Goal: Check status: Check status

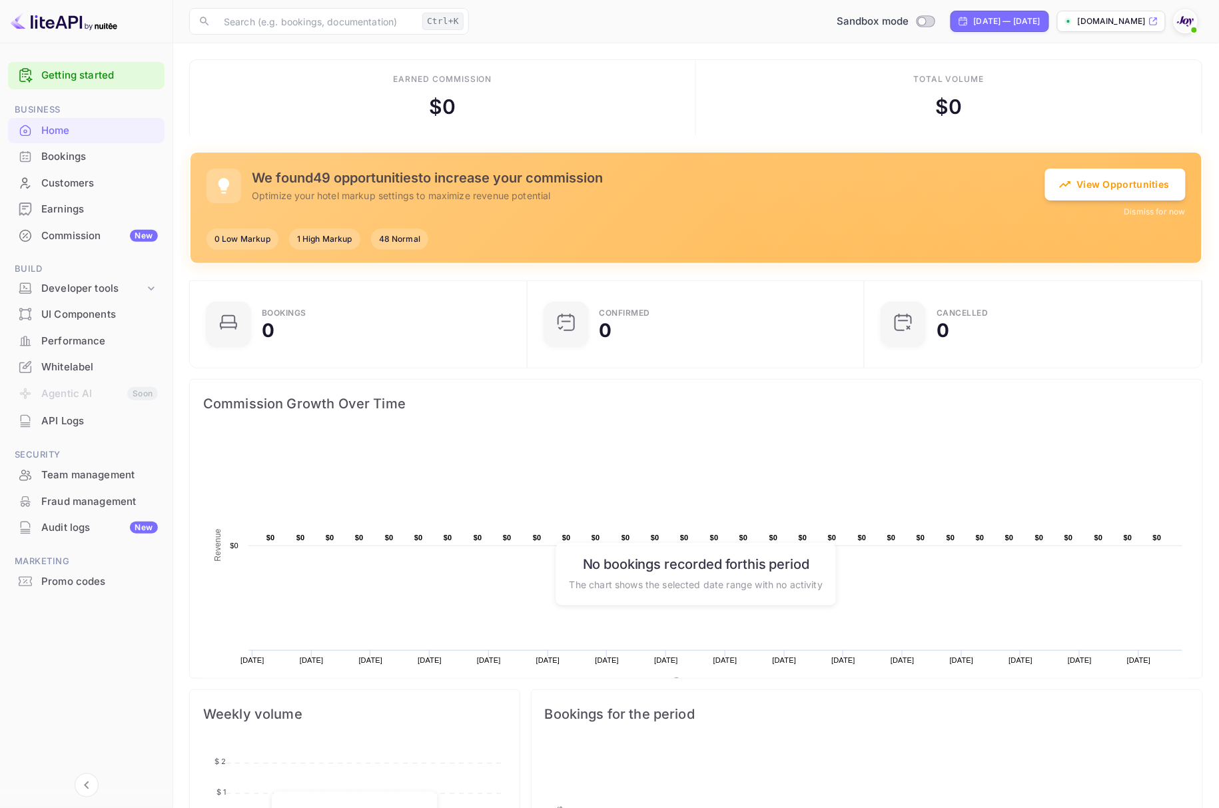
scroll to position [203, 315]
click at [70, 158] on div "Bookings" at bounding box center [99, 156] width 117 height 15
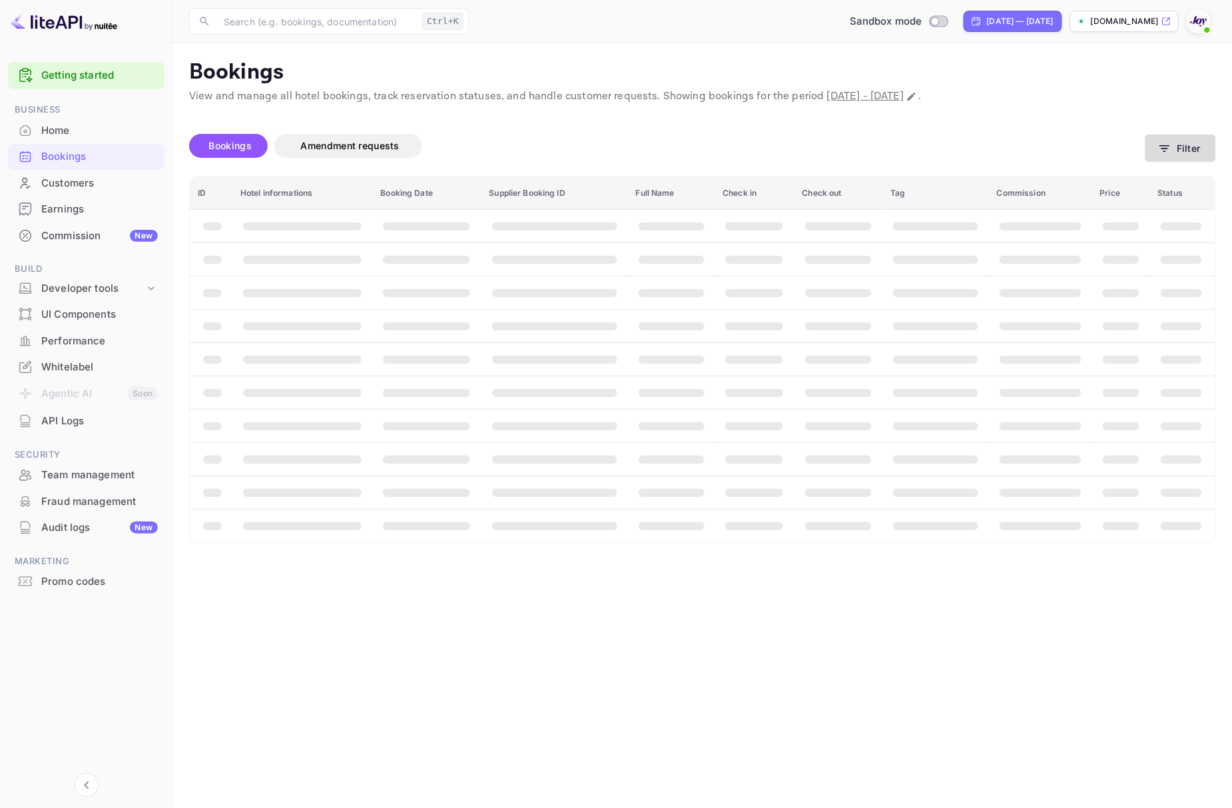
click at [1170, 147] on icon "button" at bounding box center [1164, 148] width 13 height 13
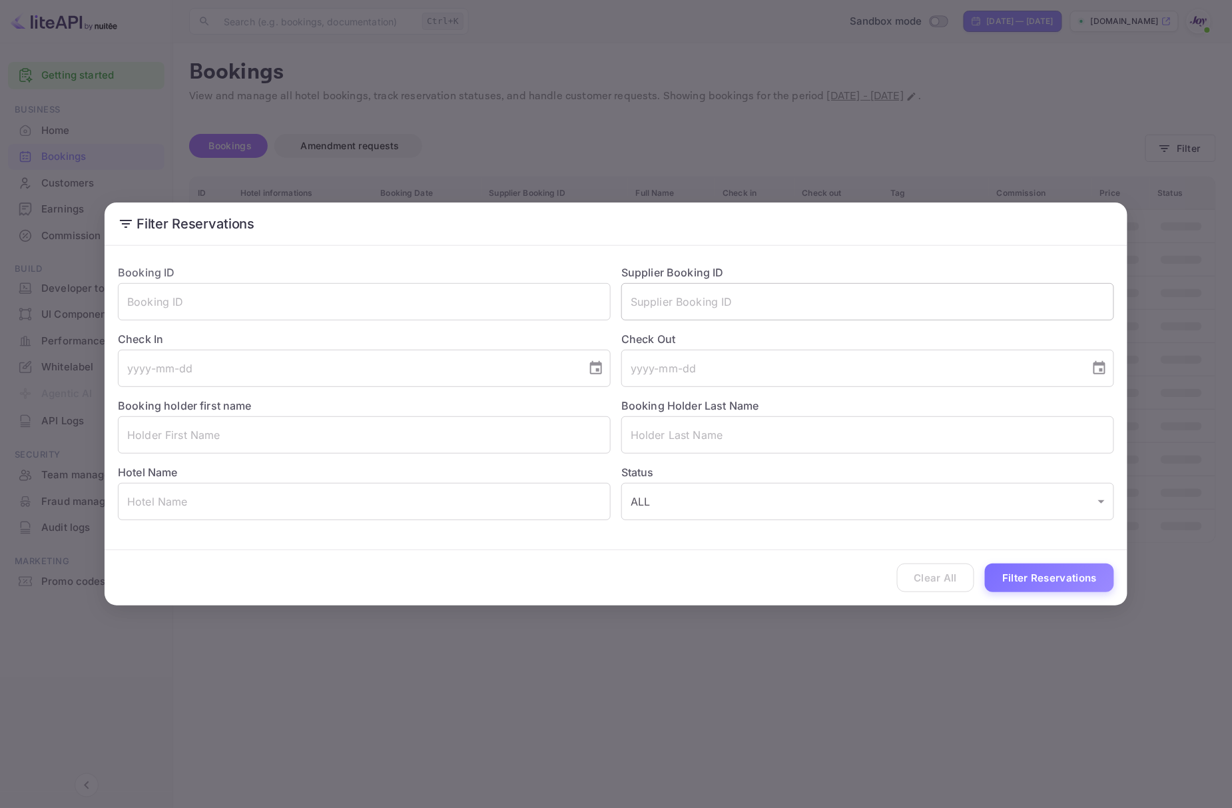
click at [677, 296] on input "text" at bounding box center [867, 301] width 493 height 37
paste input "9514885"
type input "9514885"
click at [1056, 579] on button "Filter Reservations" at bounding box center [1049, 577] width 129 height 29
click at [709, 308] on input "9514885" at bounding box center [867, 301] width 493 height 37
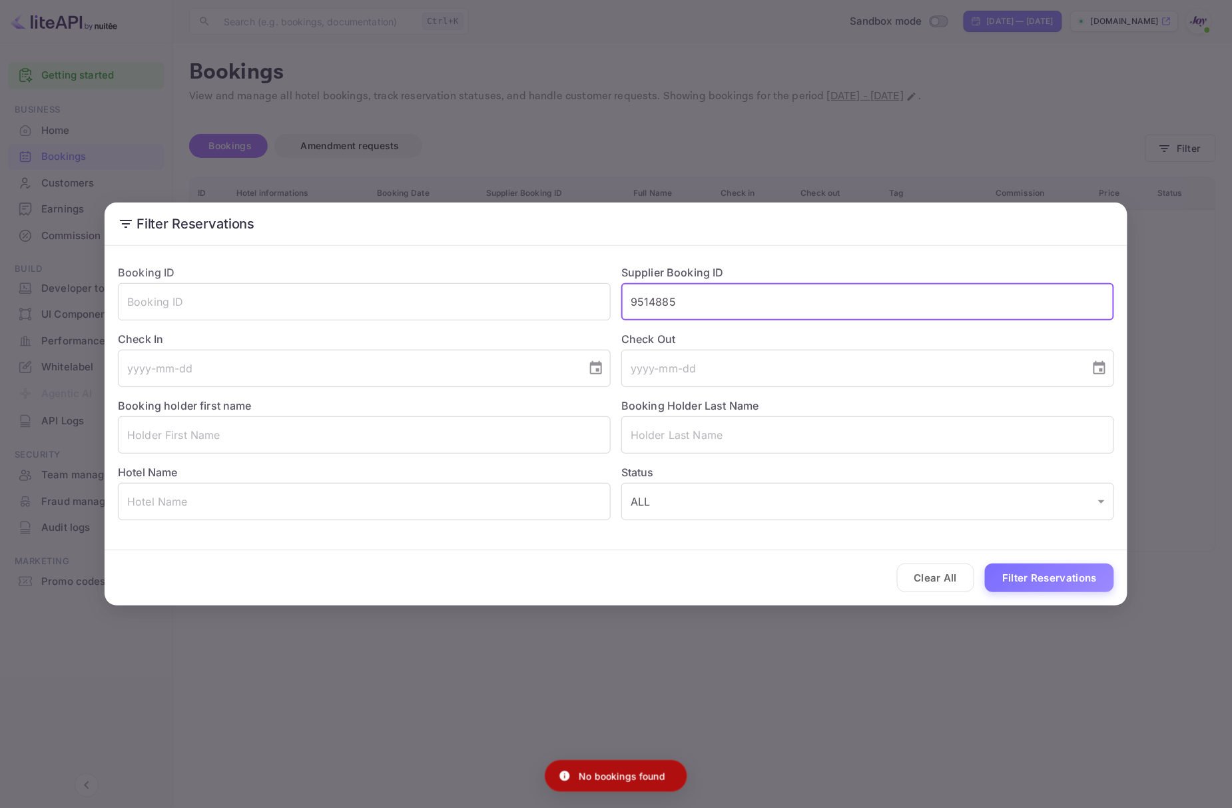
click at [709, 308] on input "9514885" at bounding box center [867, 301] width 493 height 37
click at [711, 307] on input "9514885" at bounding box center [867, 301] width 493 height 37
click at [390, 309] on input "text" at bounding box center [364, 301] width 493 height 37
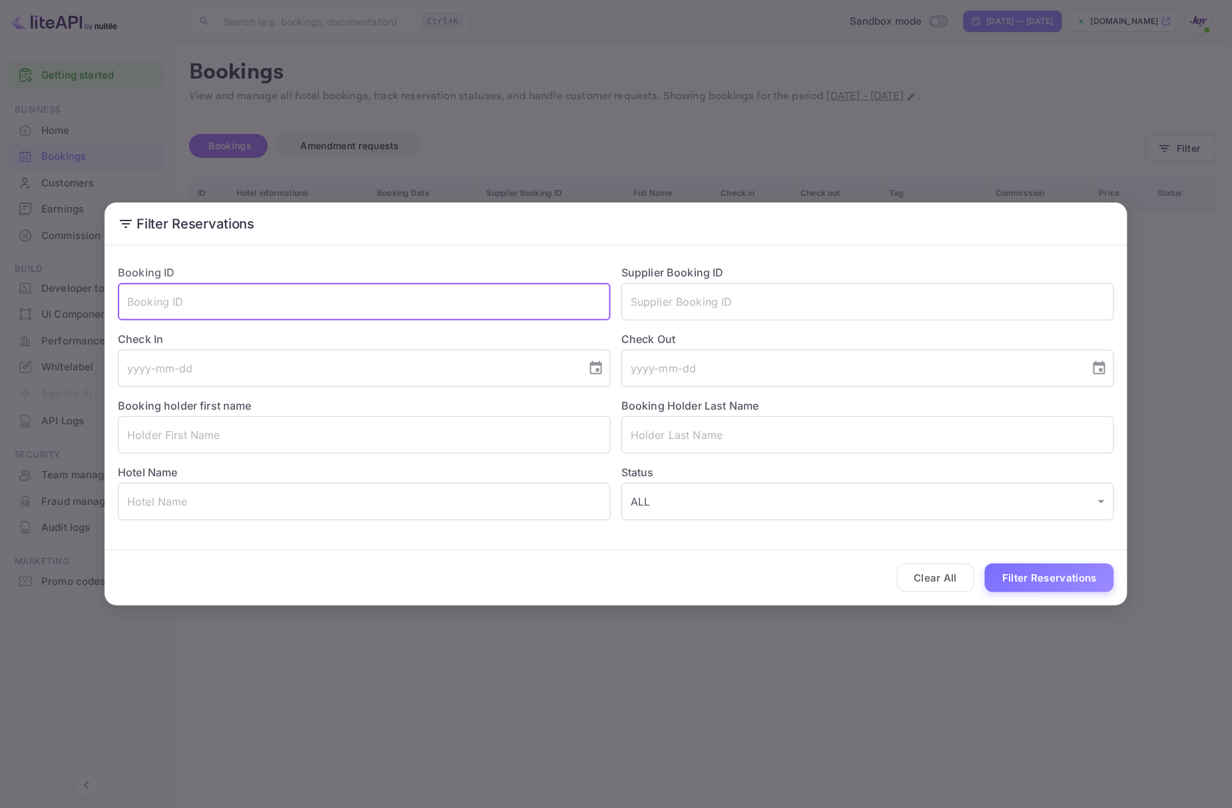
paste input "9514885"
type input "9514885"
click at [1055, 573] on button "Filter Reservations" at bounding box center [1049, 577] width 129 height 29
click at [848, 706] on div "Filter Reservations Booking ID 9514885 ​ Supplier Booking ID ​ Check In ​ Check…" at bounding box center [616, 404] width 1232 height 808
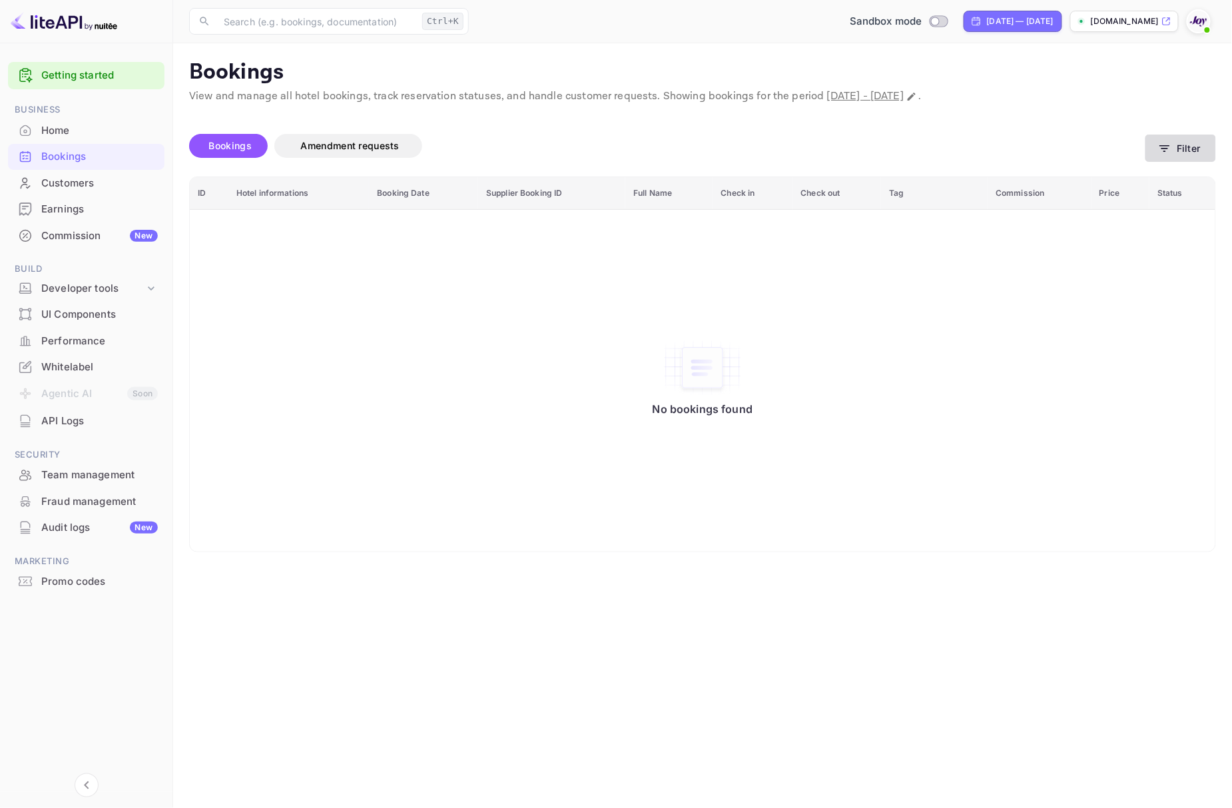
click at [1176, 139] on button "Filter" at bounding box center [1181, 148] width 71 height 27
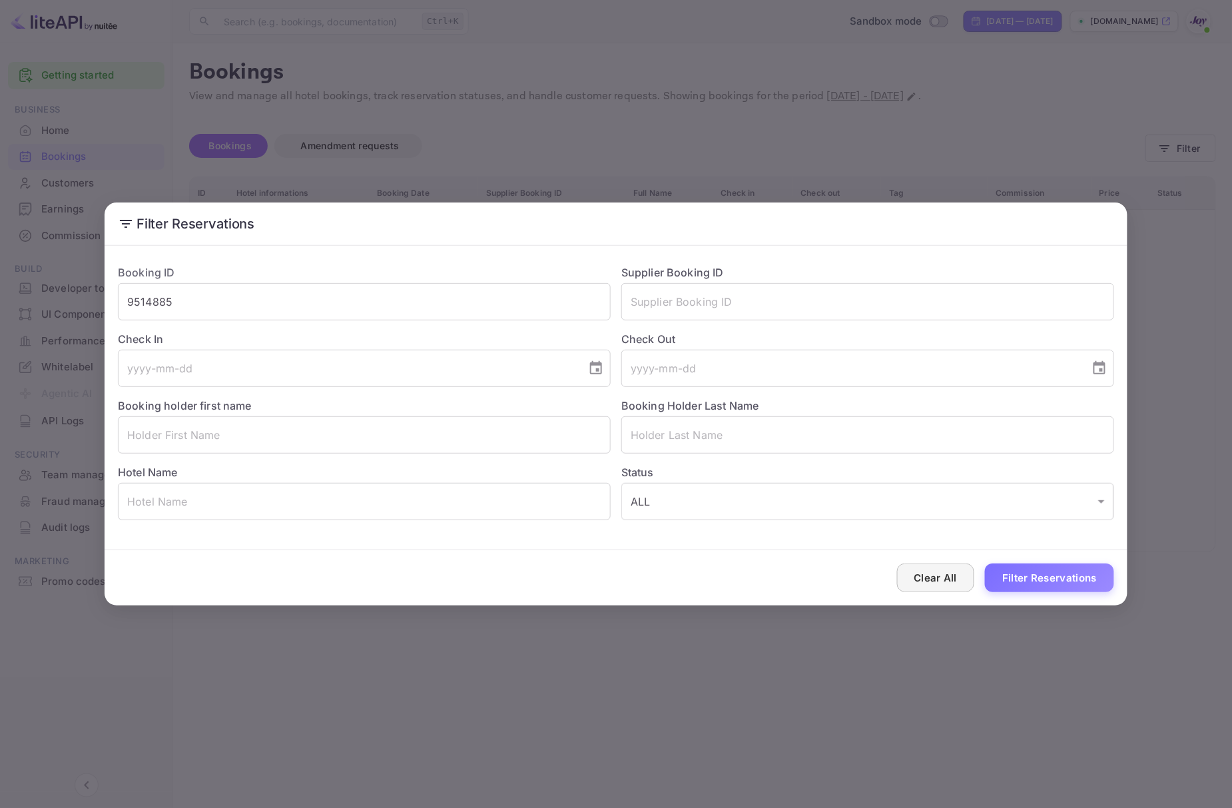
click at [912, 577] on button "Clear All" at bounding box center [936, 577] width 78 height 29
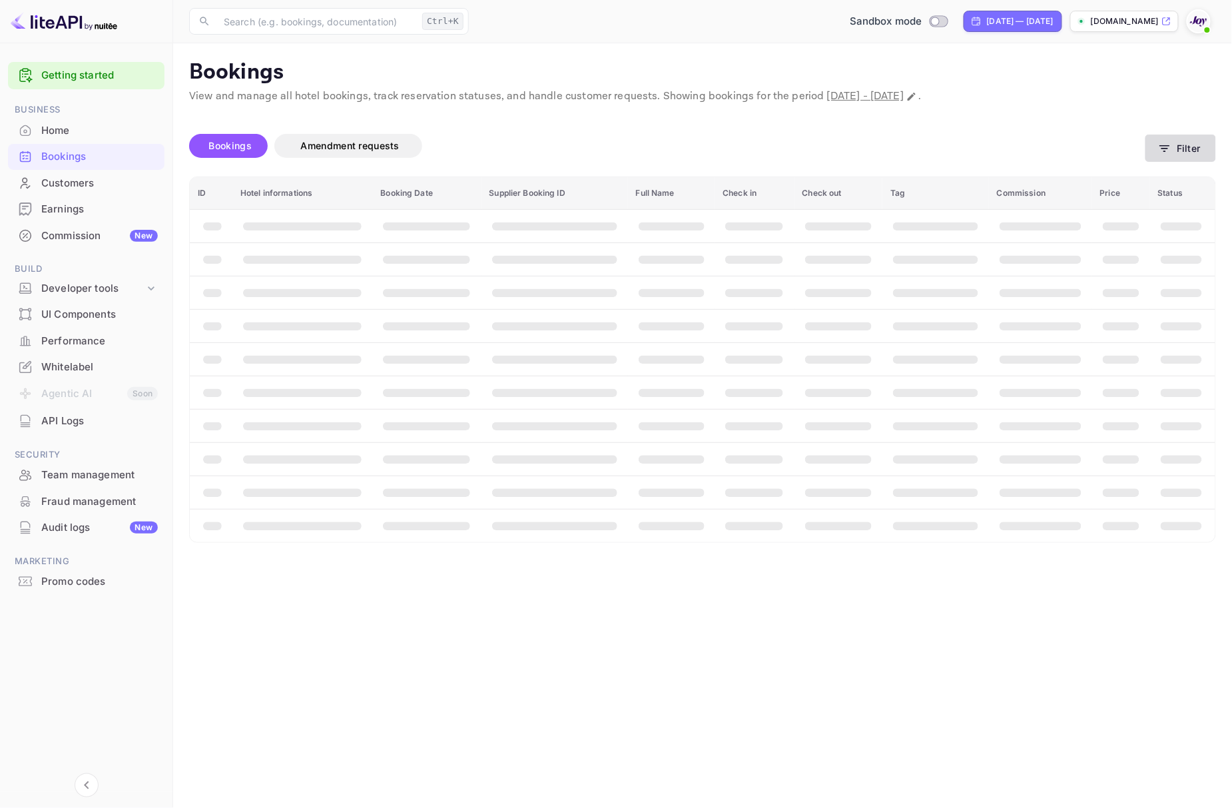
click at [1170, 144] on icon "button" at bounding box center [1164, 148] width 13 height 13
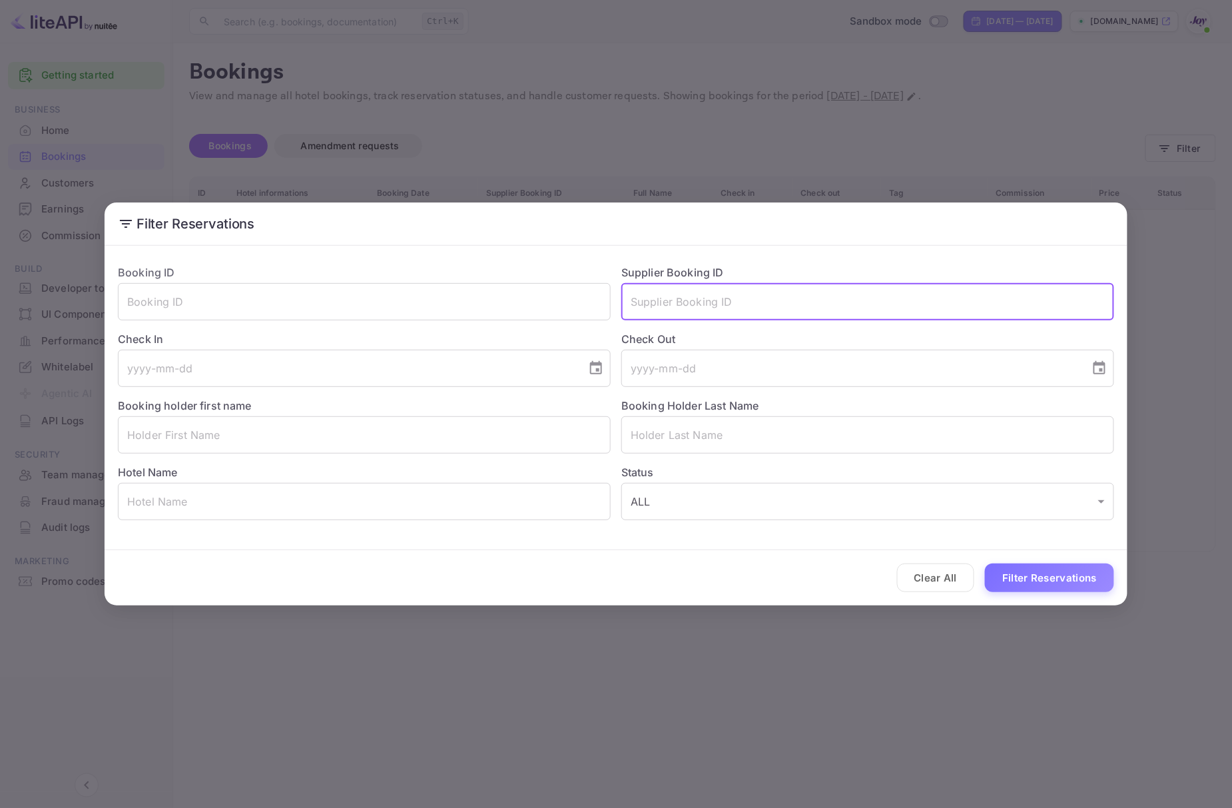
click at [675, 305] on input "text" at bounding box center [867, 301] width 493 height 37
paste input "9514885"
click at [1040, 584] on button "Filter Reservations" at bounding box center [1049, 577] width 129 height 29
click at [833, 310] on input "9514885" at bounding box center [867, 301] width 493 height 37
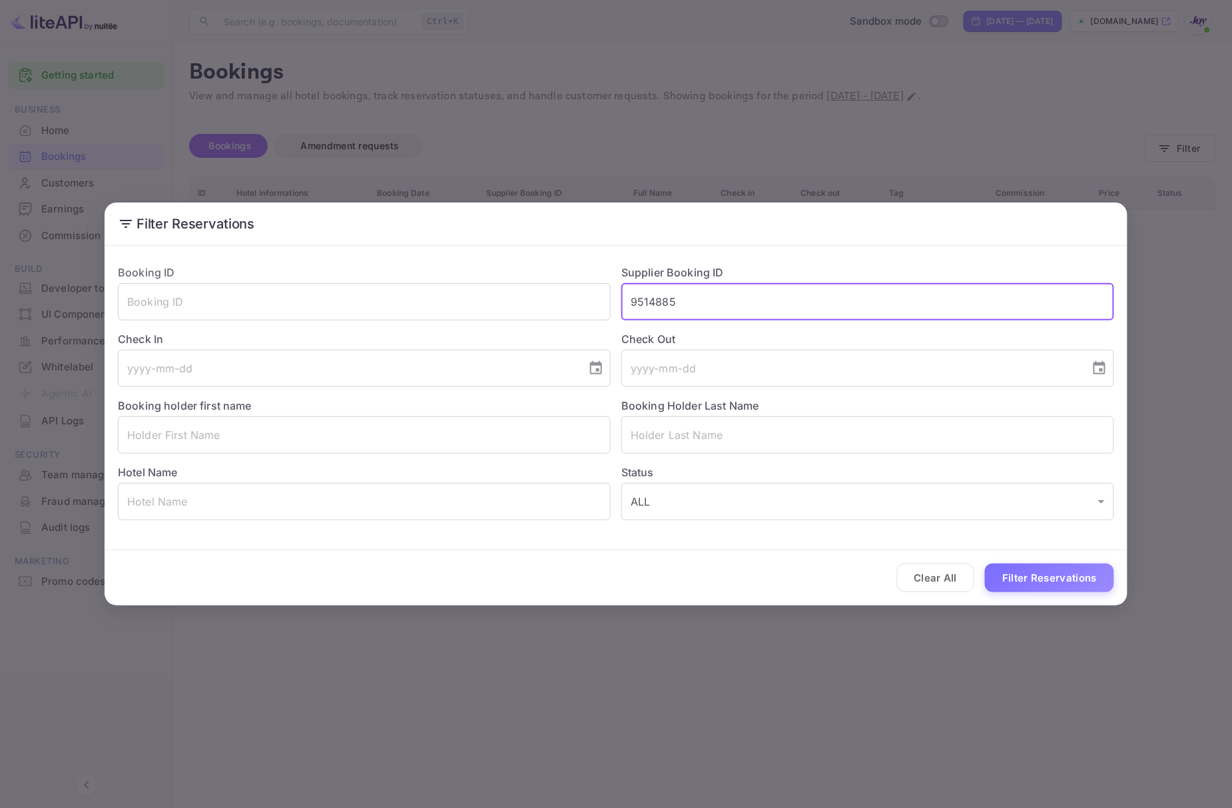
paste input "029916"
type input "9029916"
click at [1028, 583] on button "Filter Reservations" at bounding box center [1049, 577] width 129 height 29
click at [1026, 579] on button "Filter Reservations" at bounding box center [1049, 577] width 129 height 29
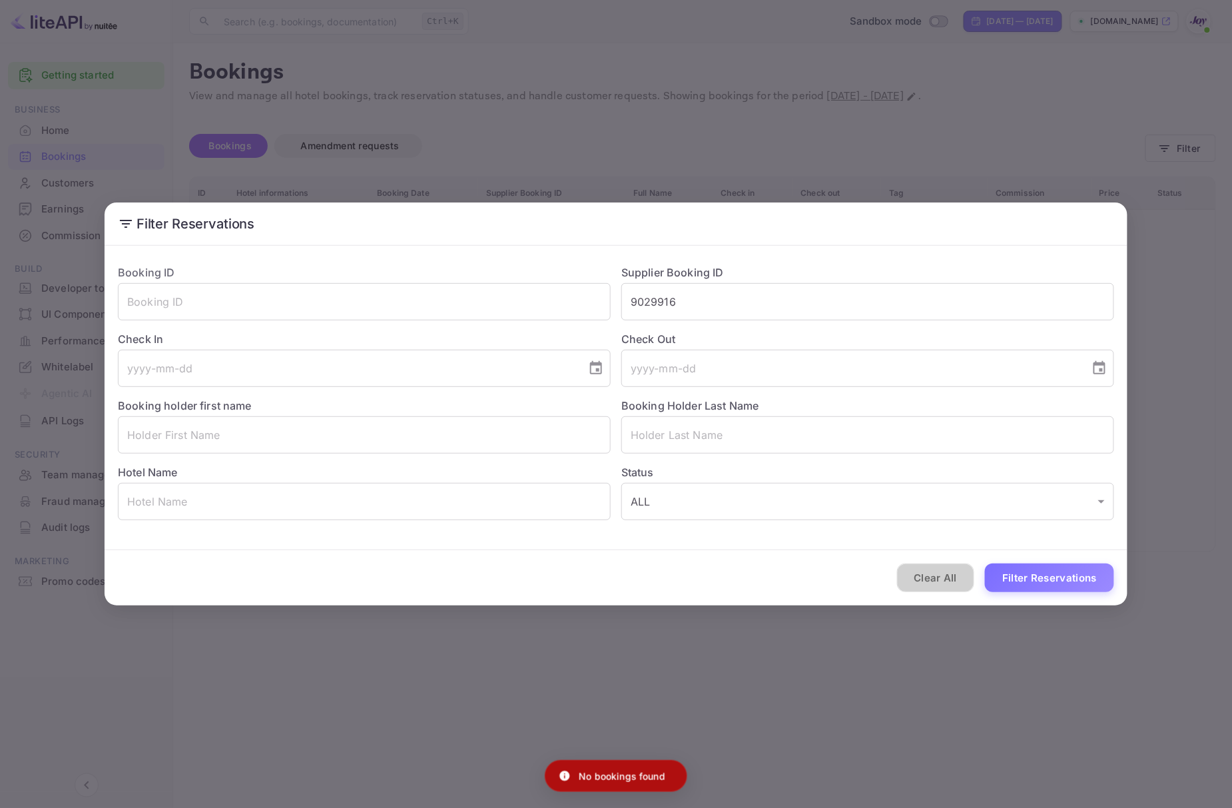
click at [971, 579] on button "Clear All" at bounding box center [936, 577] width 78 height 29
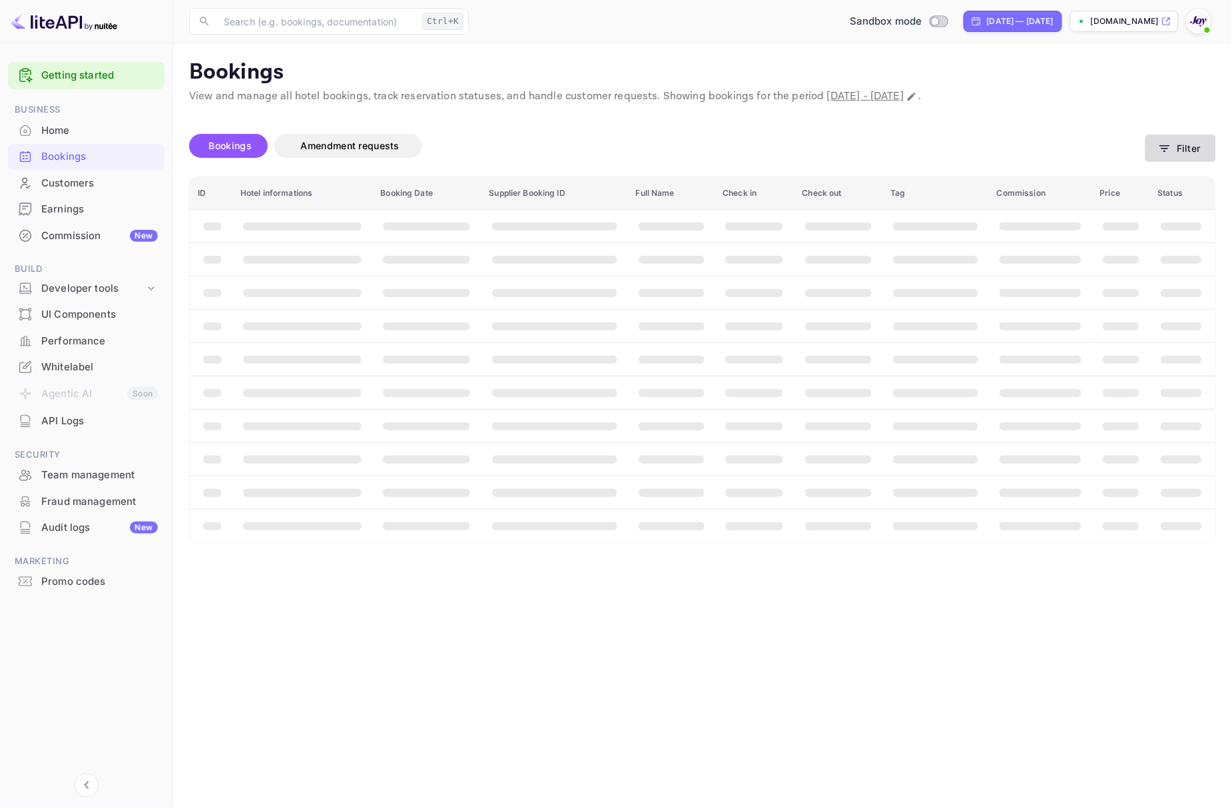
click at [1166, 147] on icon "button" at bounding box center [1164, 148] width 13 height 13
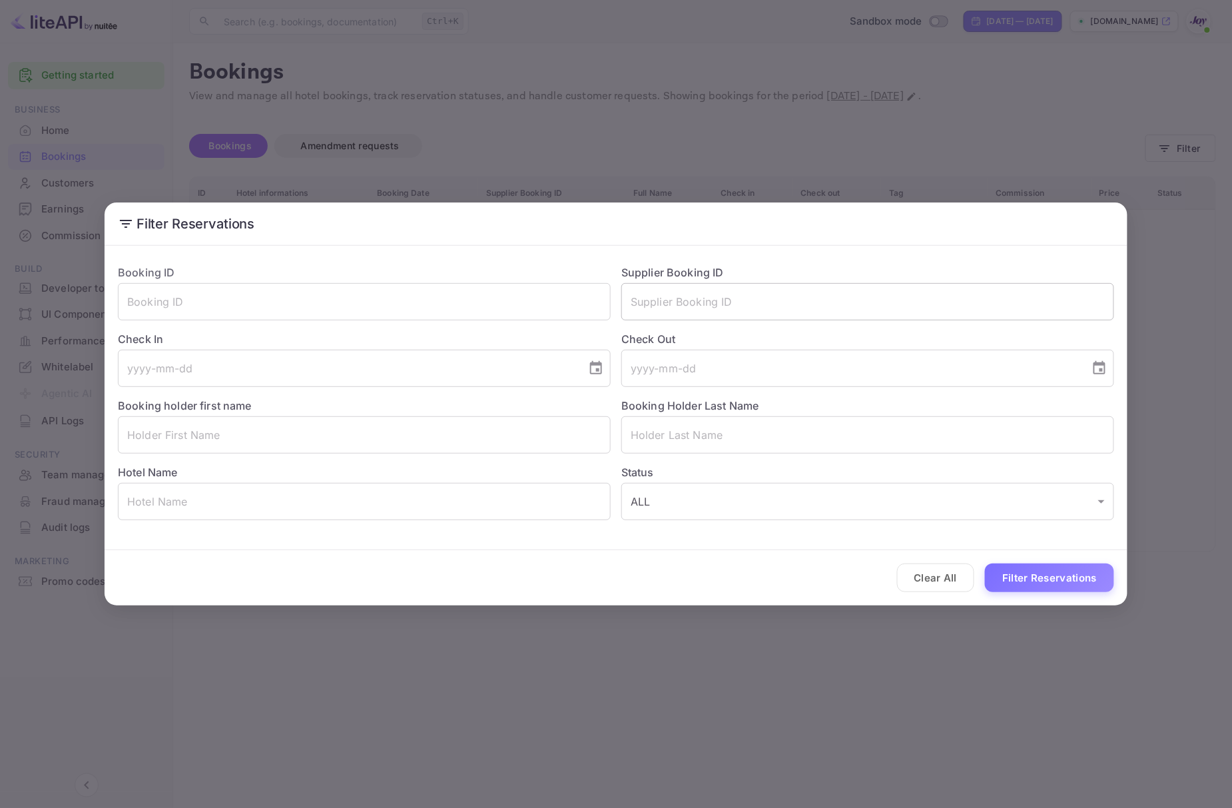
click at [731, 307] on input "text" at bounding box center [867, 301] width 493 height 37
paste input "9029916"
type input "9029916"
click at [1034, 589] on button "Filter Reservations" at bounding box center [1049, 577] width 129 height 29
click at [741, 304] on input "9029916" at bounding box center [867, 301] width 493 height 37
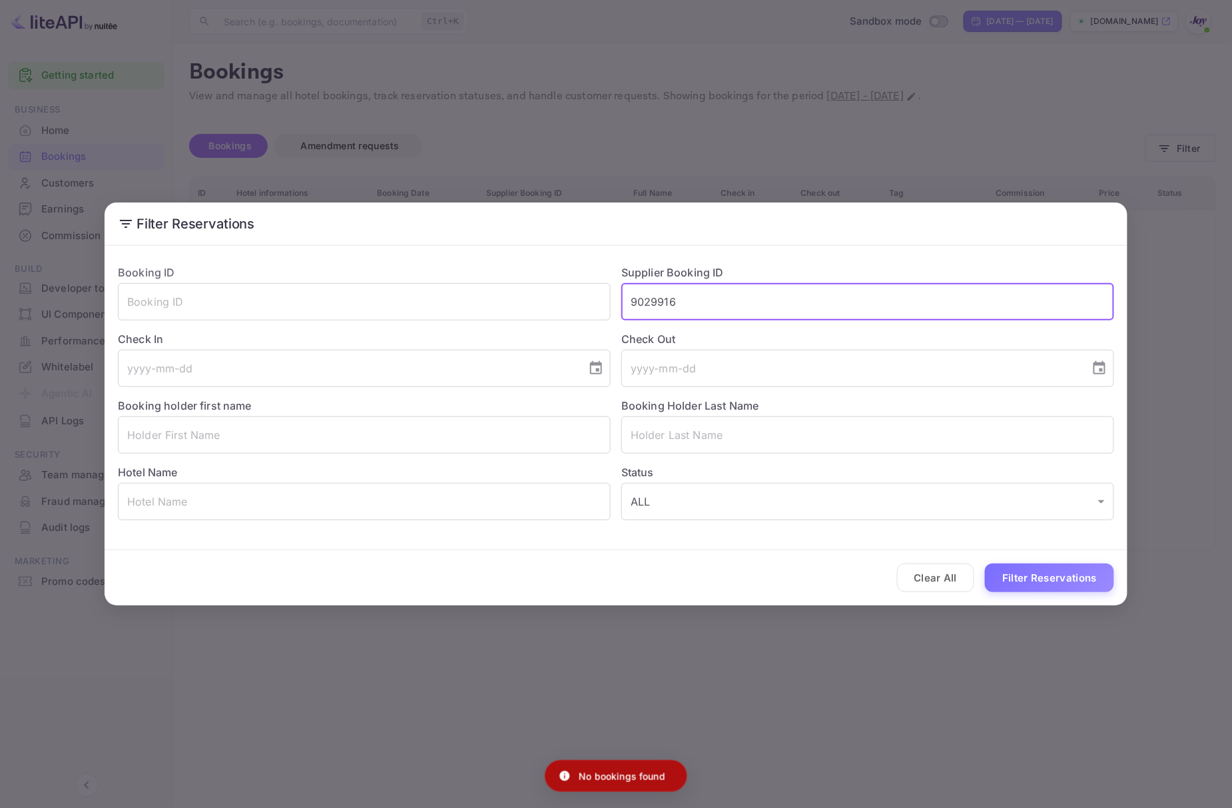
click at [741, 304] on input "9029916" at bounding box center [867, 301] width 493 height 37
click at [461, 290] on input "text" at bounding box center [364, 301] width 493 height 37
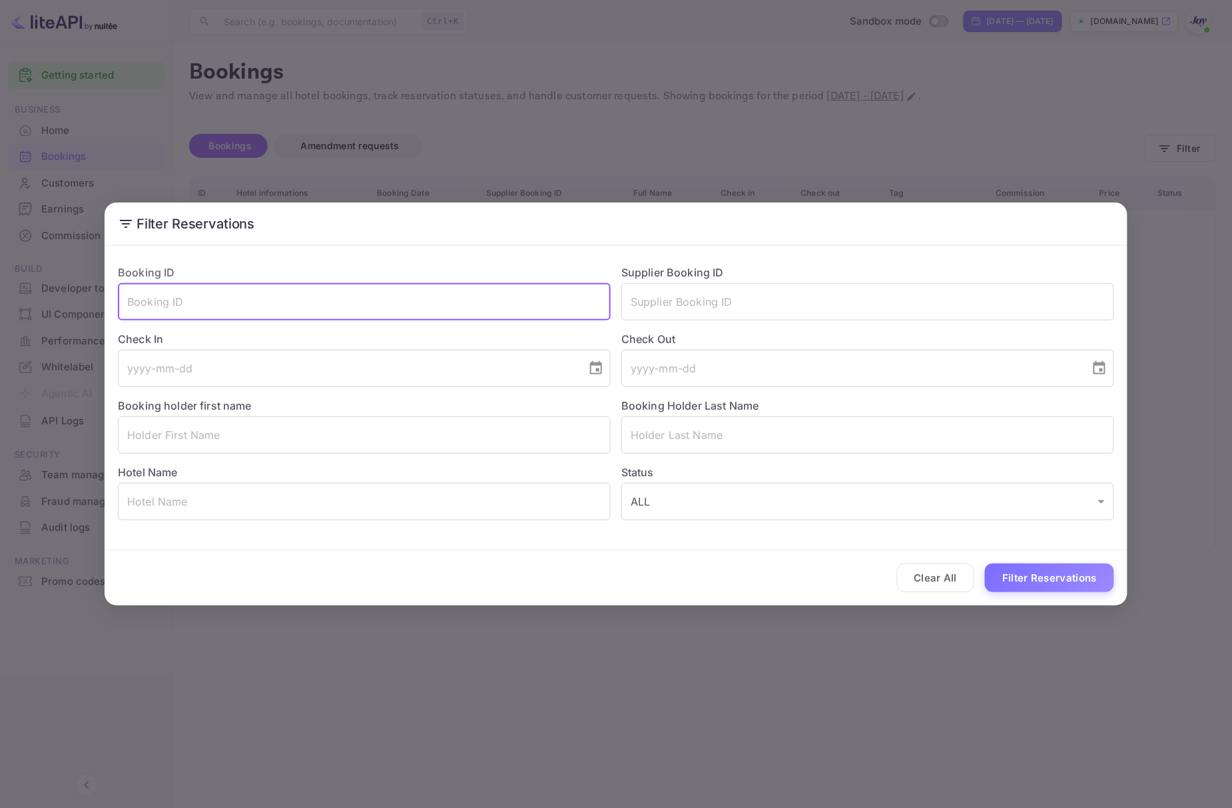
paste input "9029916"
type input "9029916"
click at [1082, 568] on button "Filter Reservations" at bounding box center [1049, 577] width 129 height 29
click at [927, 583] on button "Clear All" at bounding box center [936, 577] width 78 height 29
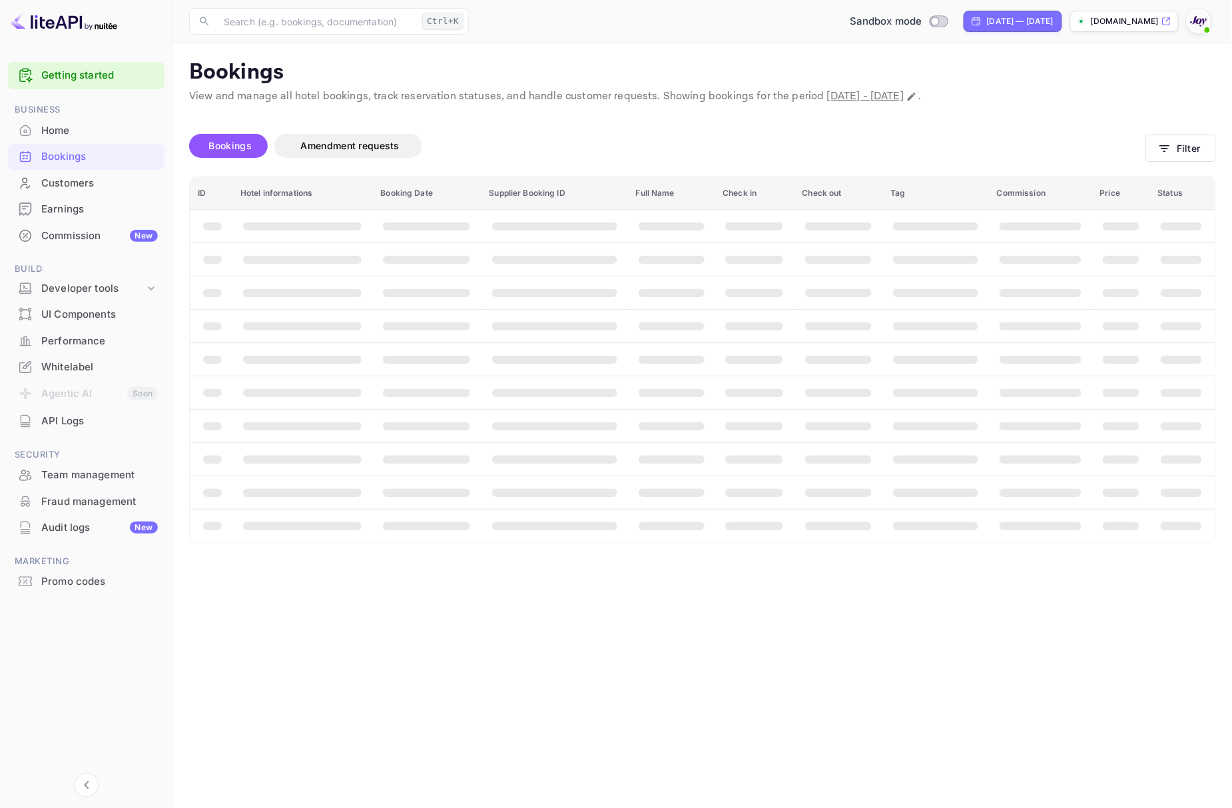
click at [927, 579] on div "Clear All Filter Reservations" at bounding box center [616, 577] width 1023 height 55
click at [926, 579] on main "Bookings View and manage all hotel bookings, track reservation statuses, and ha…" at bounding box center [702, 425] width 1059 height 765
click at [918, 581] on main "Bookings View and manage all hotel bookings, track reservation statuses, and ha…" at bounding box center [702, 425] width 1059 height 765
click at [894, 613] on main "Bookings View and manage all hotel bookings, track reservation statuses, and ha…" at bounding box center [702, 425] width 1059 height 765
click at [886, 607] on main "Bookings View and manage all hotel bookings, track reservation statuses, and ha…" at bounding box center [702, 425] width 1059 height 765
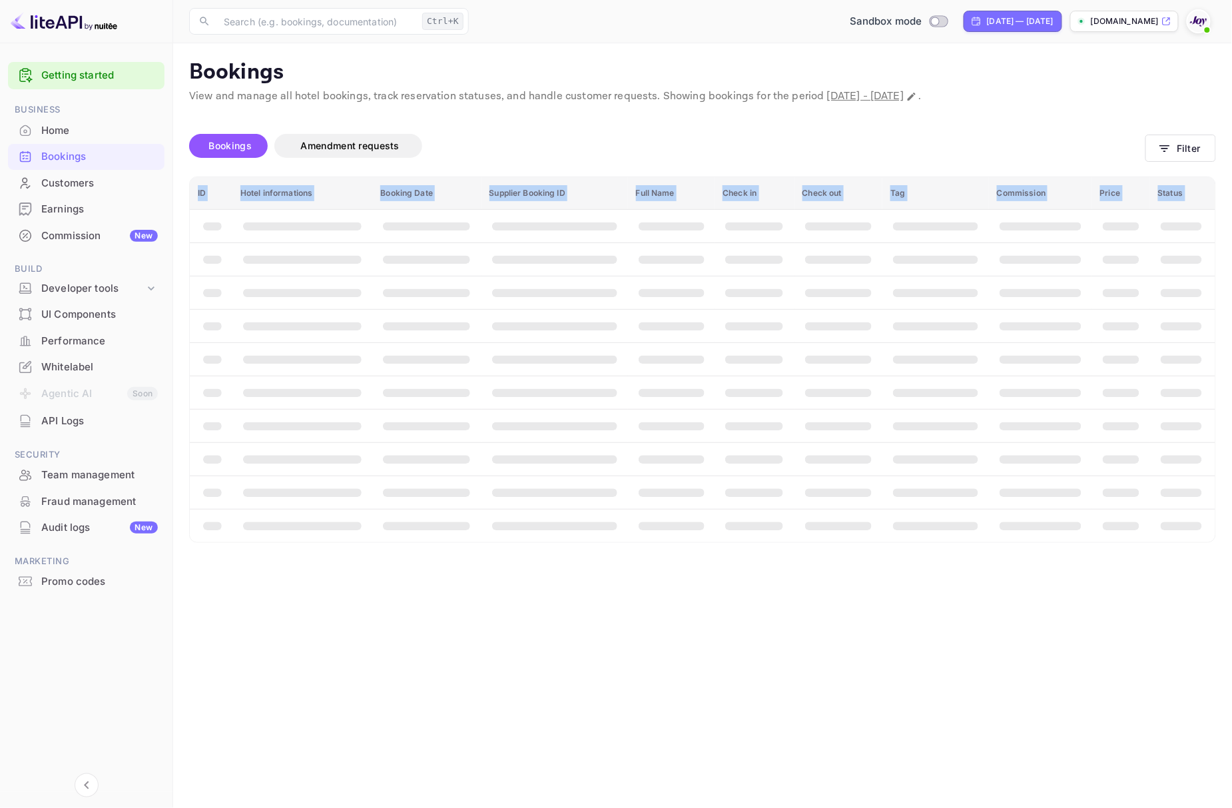
click at [891, 605] on main "Bookings View and manage all hotel bookings, track reservation statuses, and ha…" at bounding box center [702, 425] width 1059 height 765
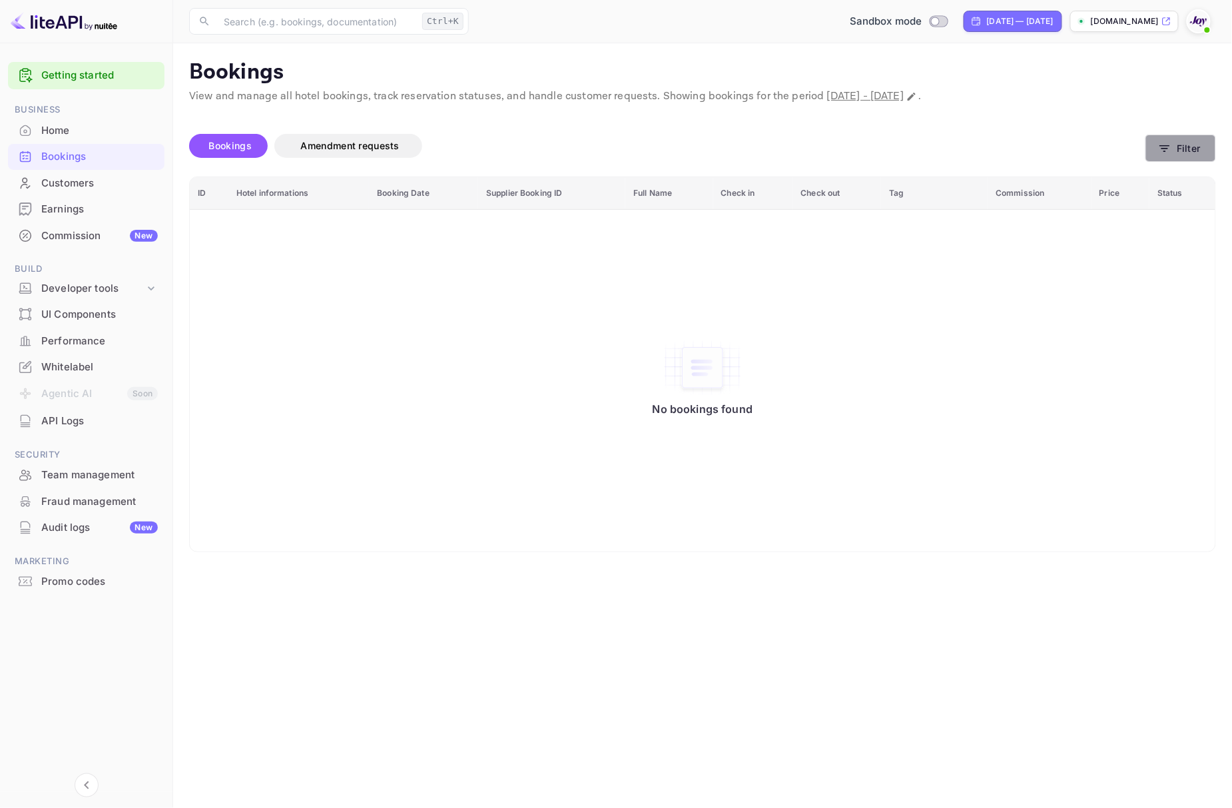
click at [1184, 156] on button "Filter" at bounding box center [1181, 148] width 71 height 27
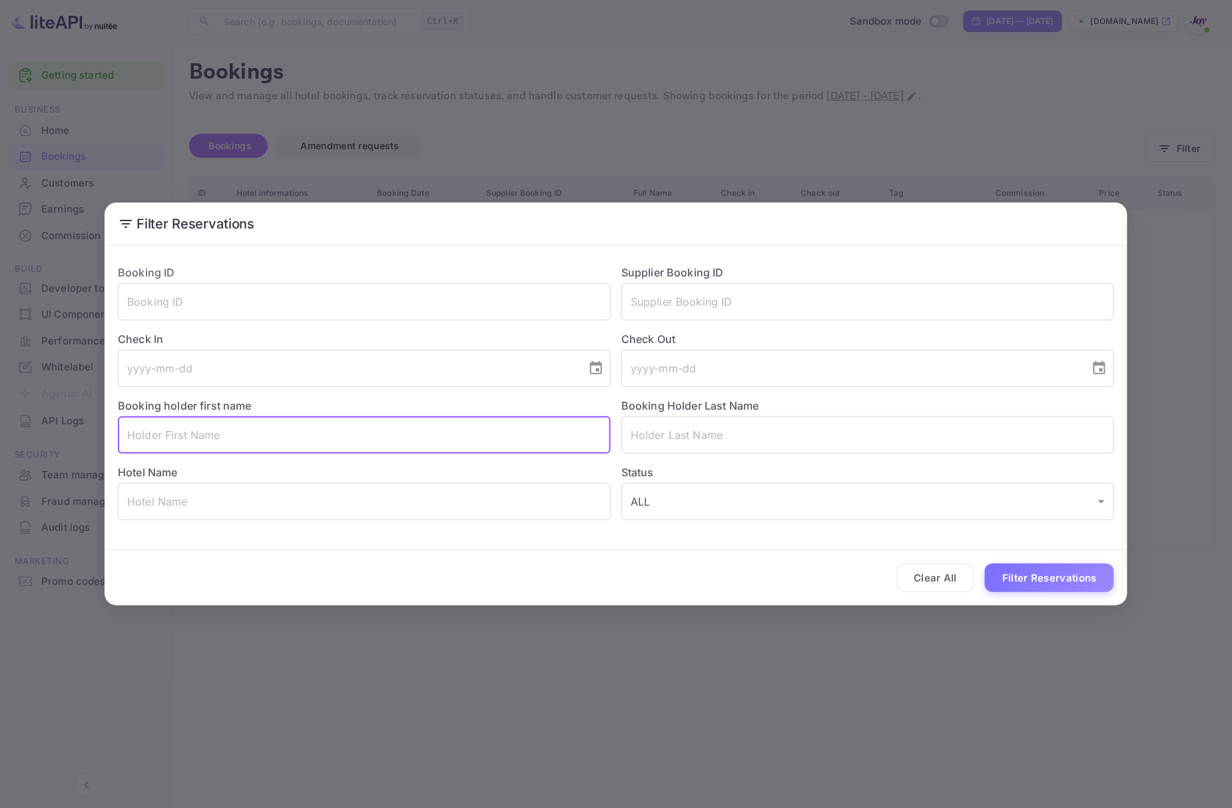
click at [246, 430] on input "text" at bounding box center [364, 434] width 493 height 37
type input "Alexa"
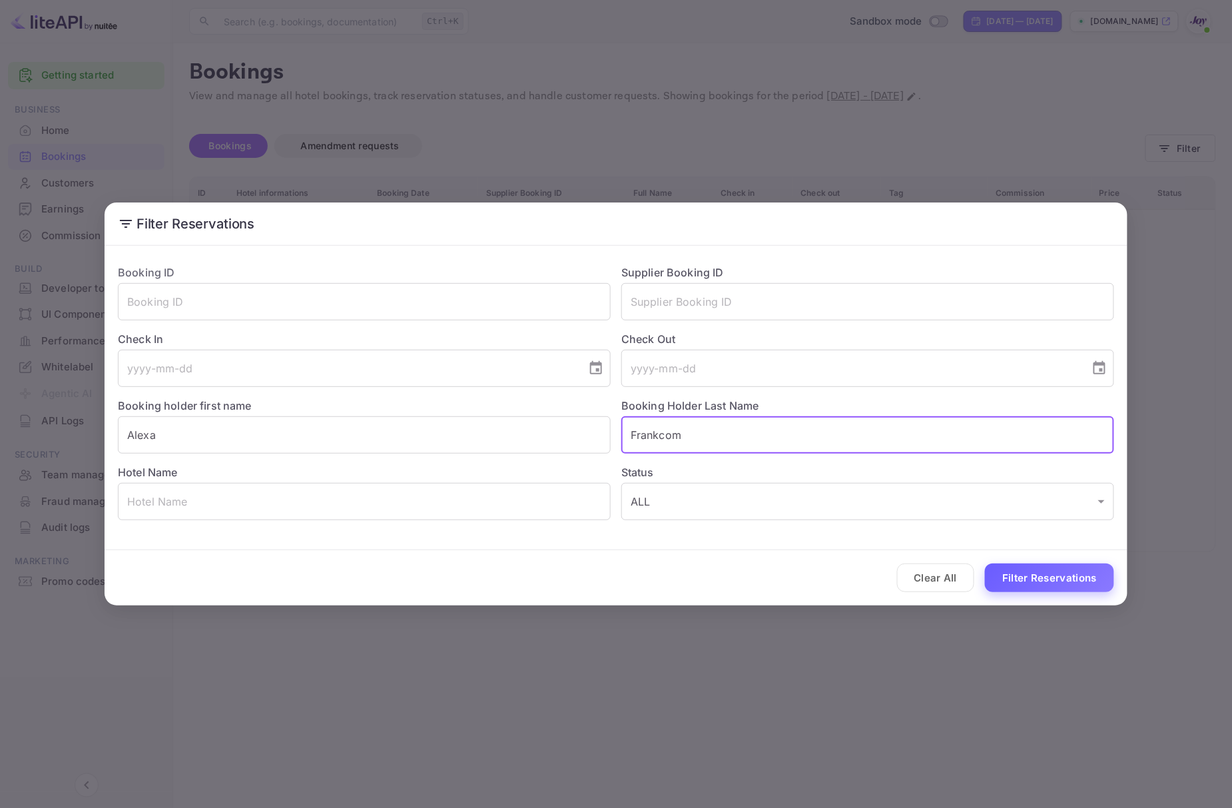
type input "Frankcom"
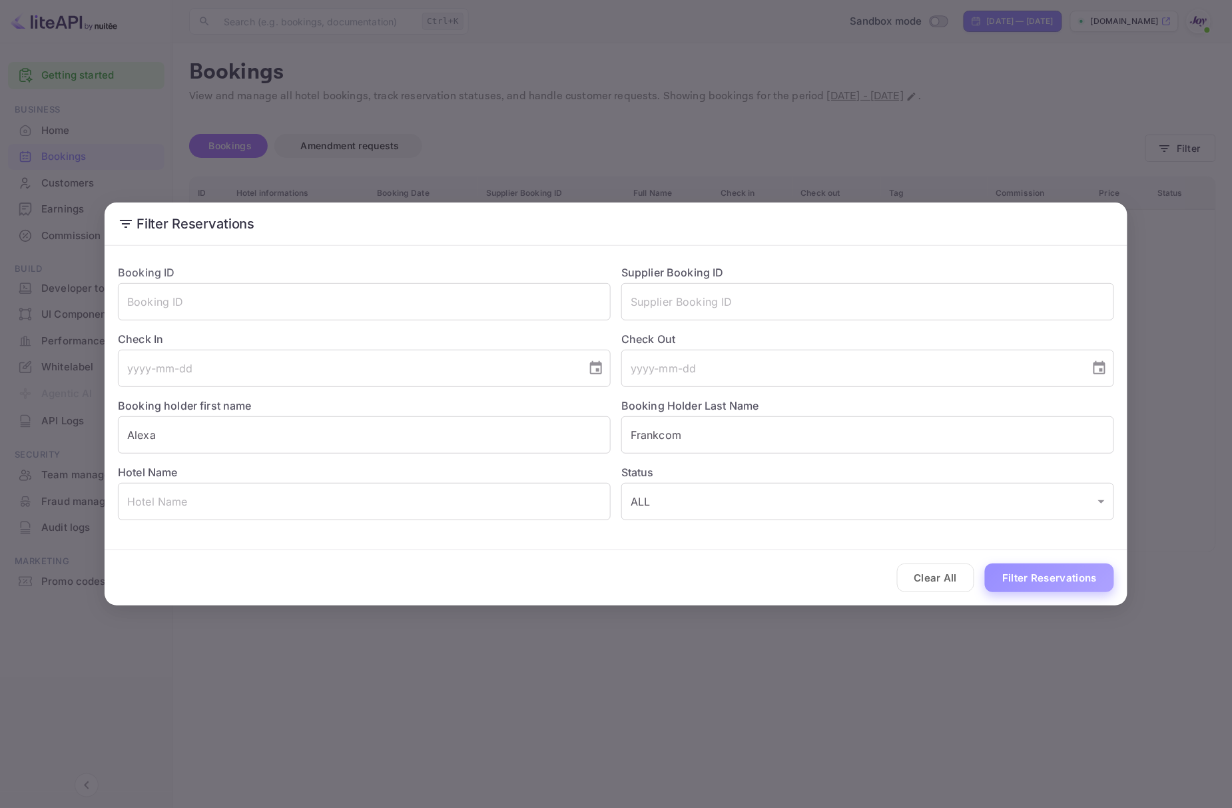
click at [1062, 581] on button "Filter Reservations" at bounding box center [1049, 577] width 129 height 29
click at [310, 419] on input "Alexa" at bounding box center [364, 434] width 493 height 37
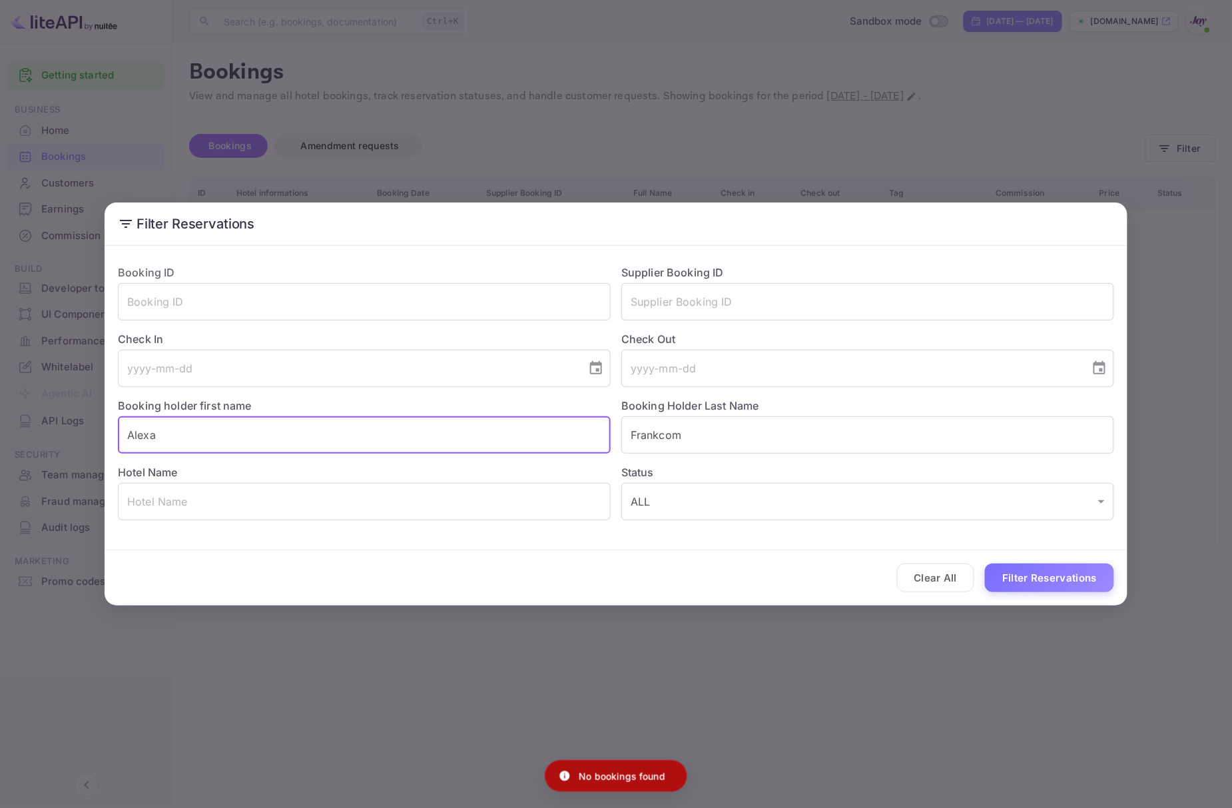
click at [310, 419] on input "Alexa" at bounding box center [364, 434] width 493 height 37
click at [309, 419] on input "Alexa" at bounding box center [364, 434] width 493 height 37
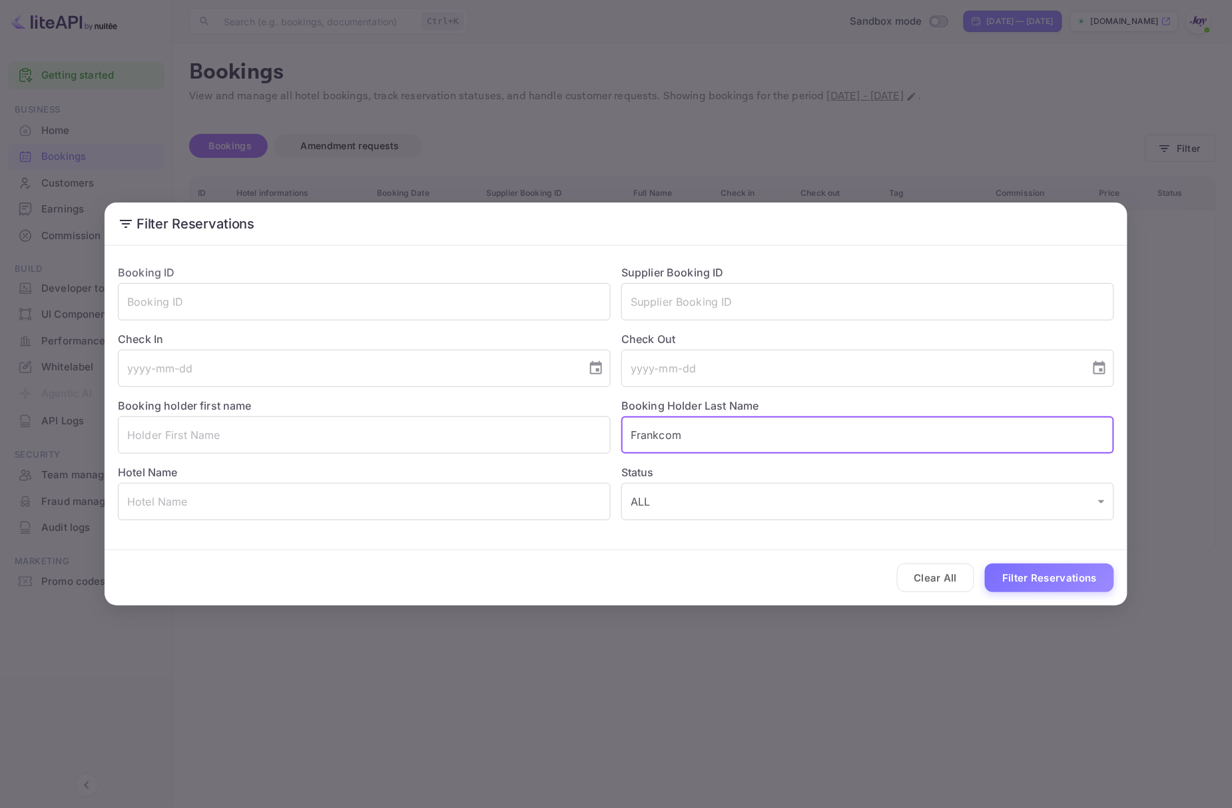
click at [766, 433] on input "Frankcom" at bounding box center [867, 434] width 493 height 37
click at [767, 433] on input "Frankcom" at bounding box center [867, 434] width 493 height 37
click at [427, 434] on input "text" at bounding box center [364, 434] width 493 height 37
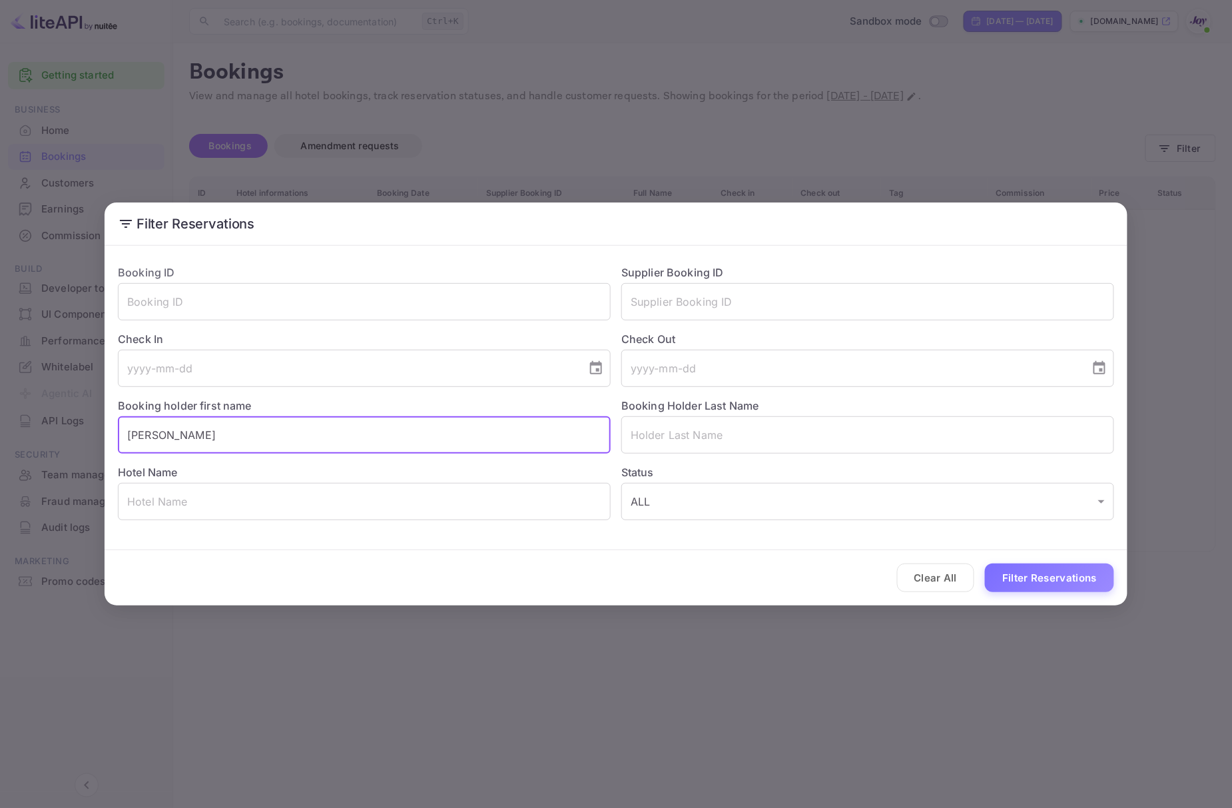
type input "[PERSON_NAME]"
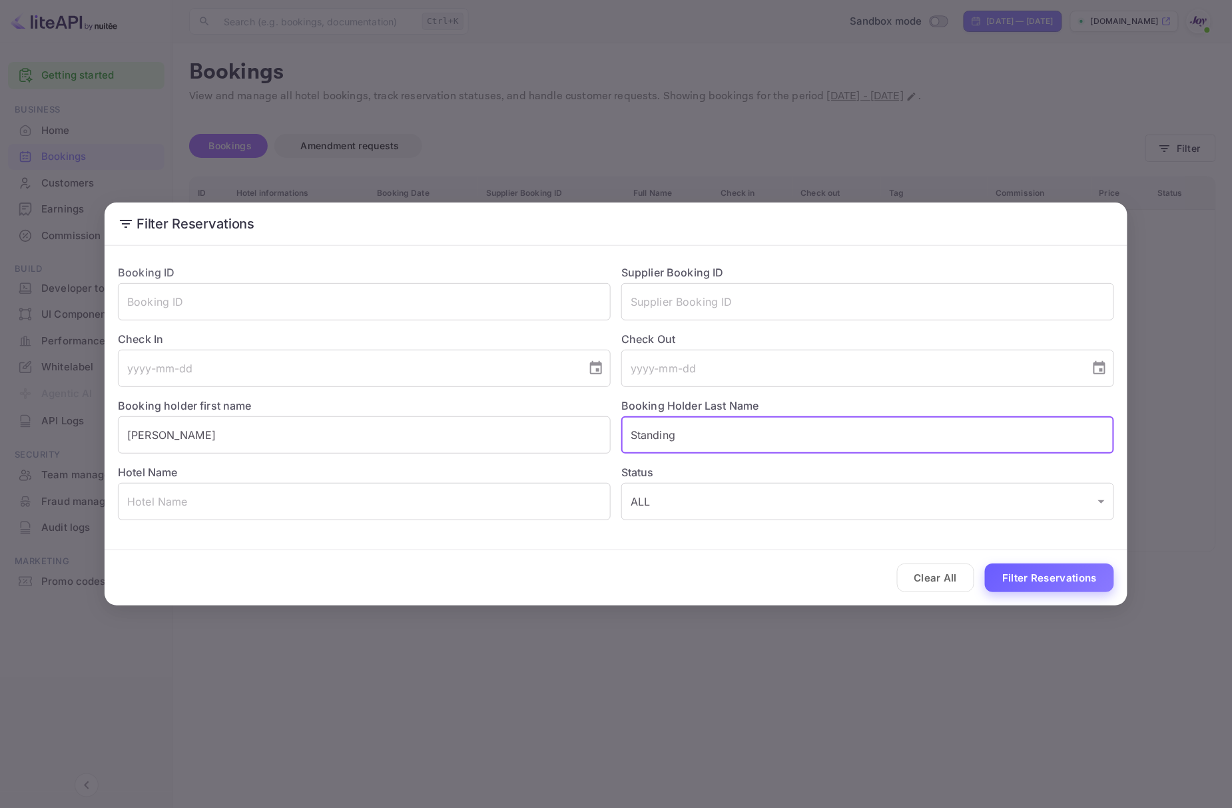
type input "Standing"
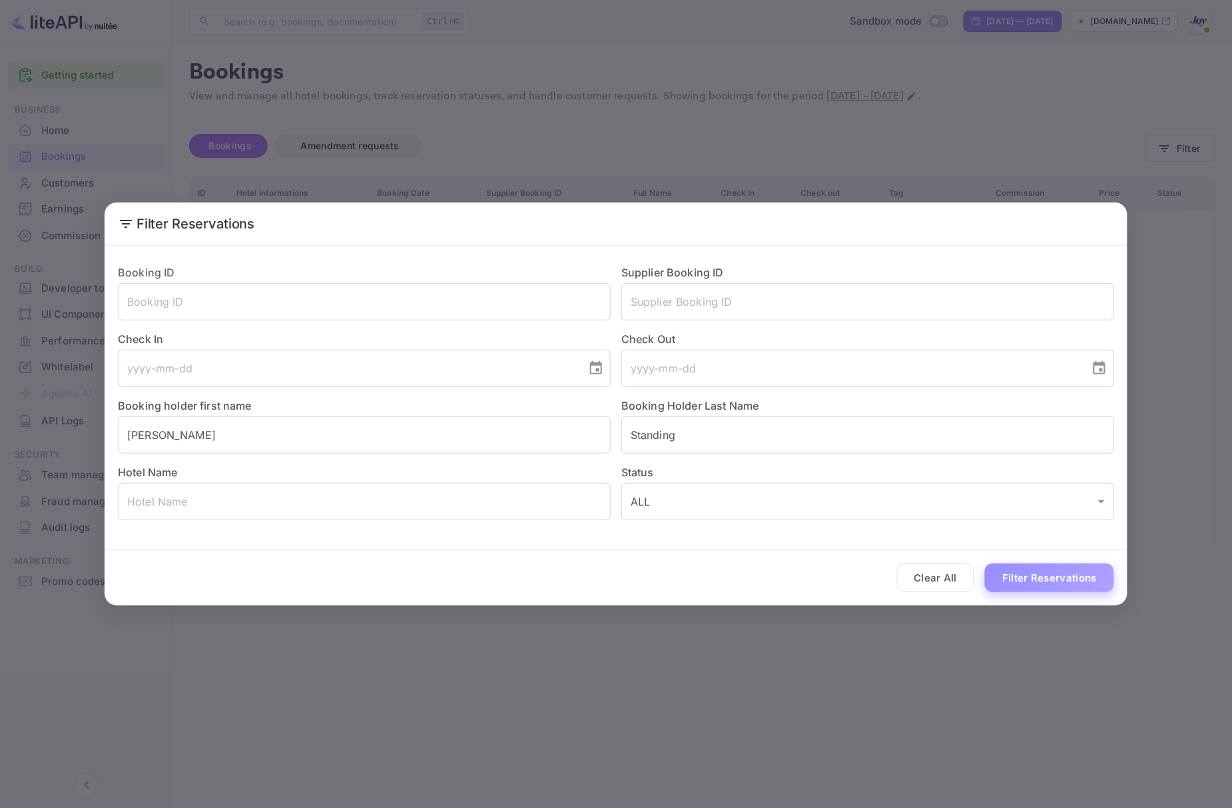
click at [1080, 581] on button "Filter Reservations" at bounding box center [1049, 577] width 129 height 29
click at [959, 586] on button "Clear All" at bounding box center [936, 577] width 78 height 29
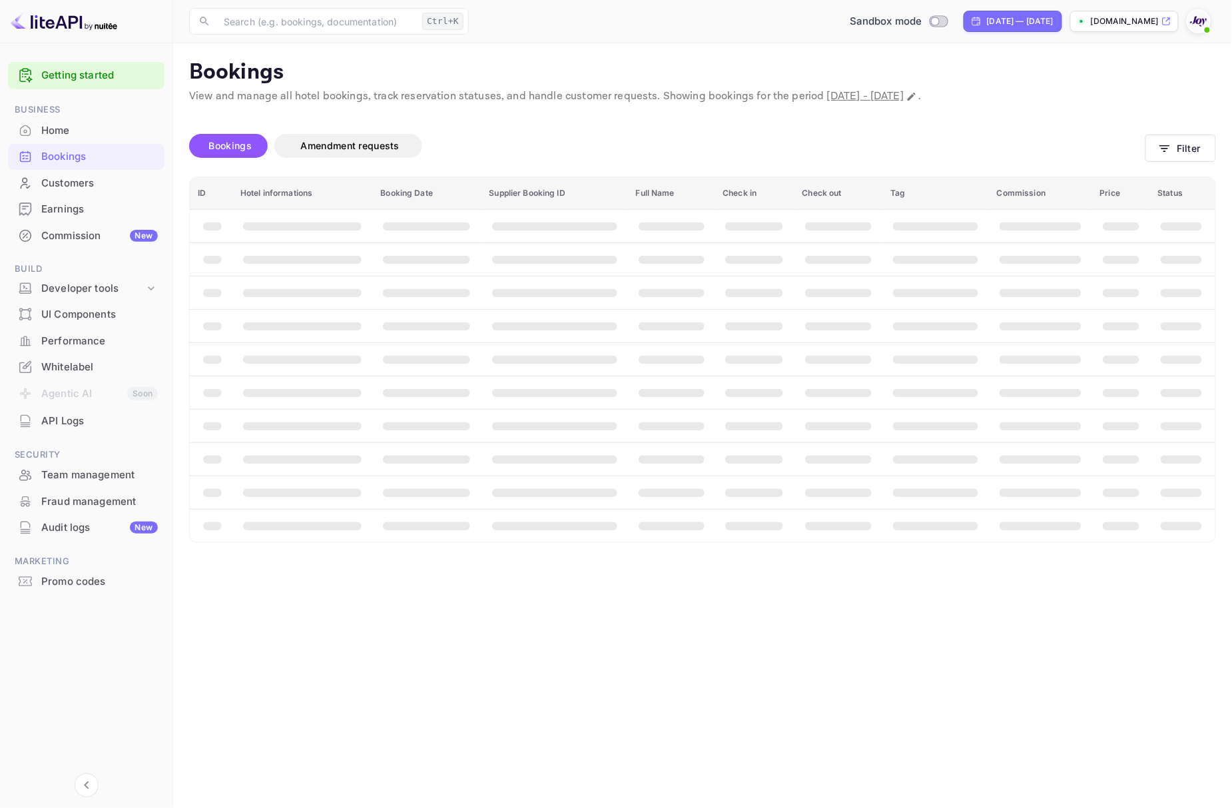
click at [852, 710] on main "Bookings View and manage all hotel bookings, track reservation statuses, and ha…" at bounding box center [702, 425] width 1059 height 765
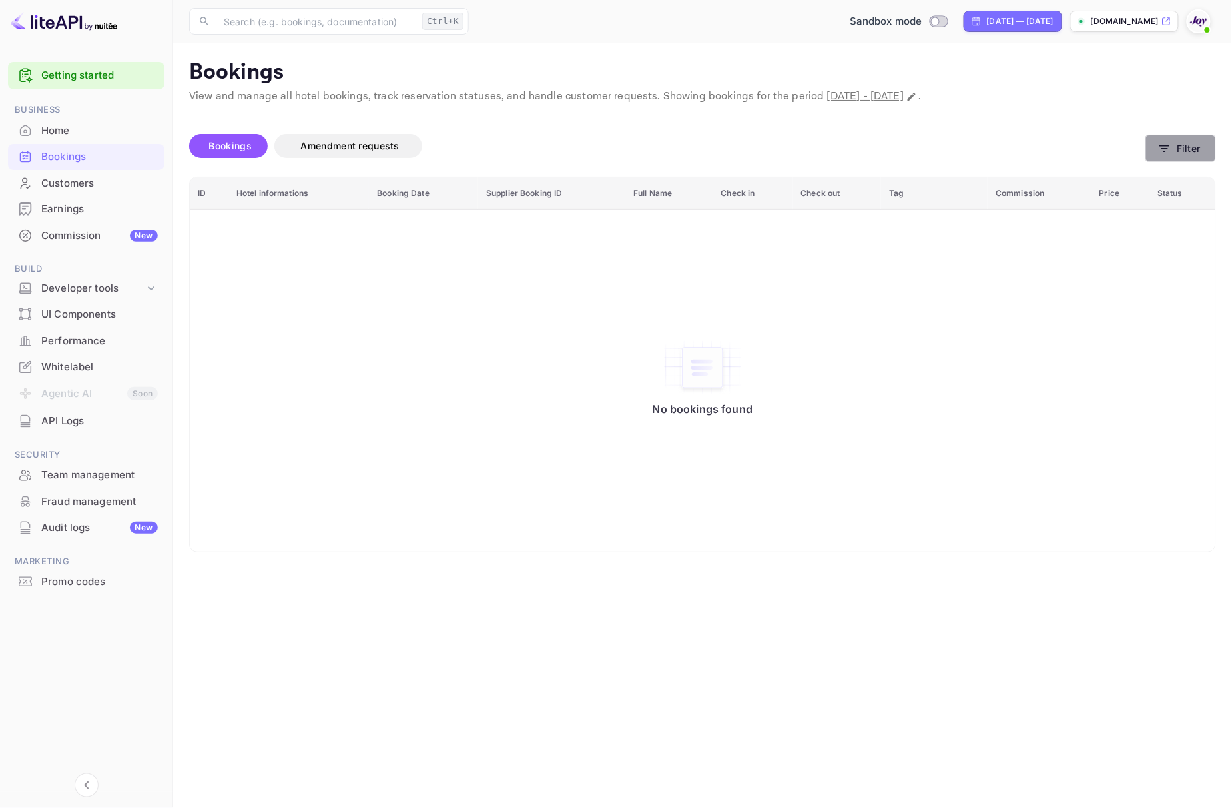
click at [1208, 147] on button "Filter" at bounding box center [1181, 148] width 71 height 27
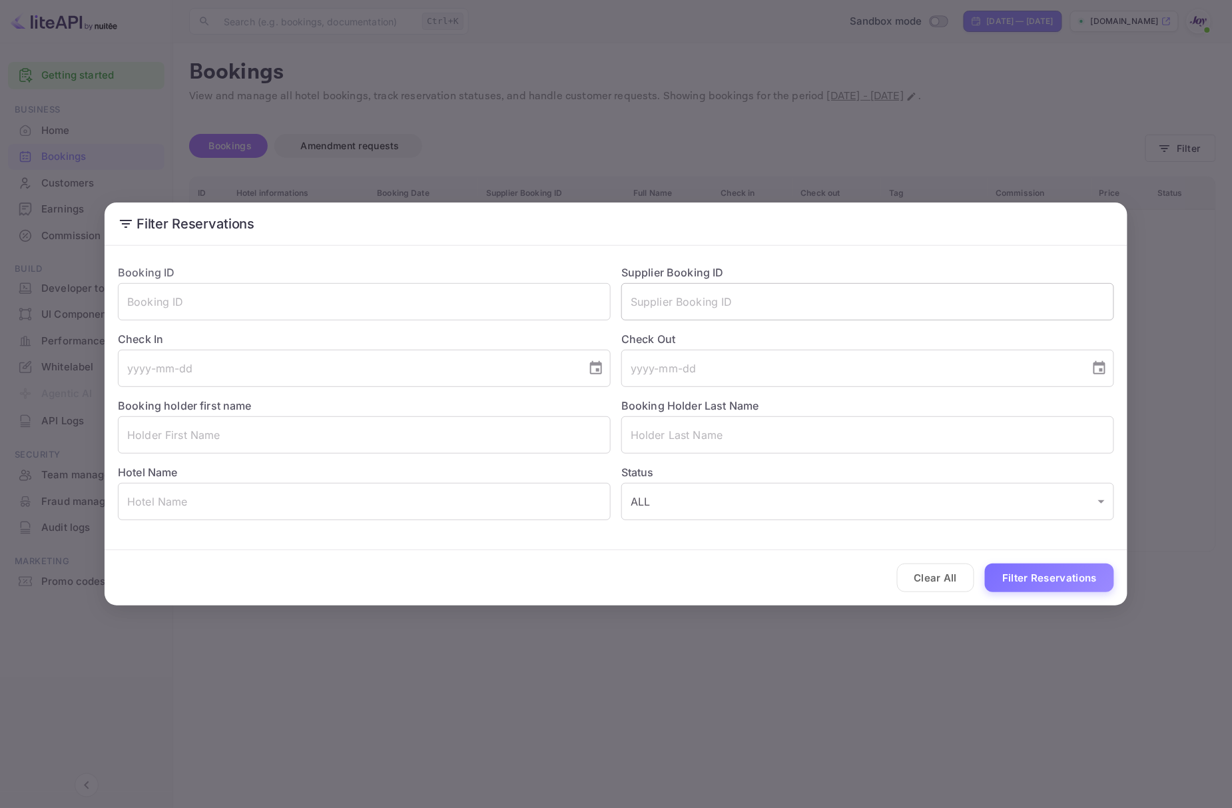
click at [731, 309] on input "text" at bounding box center [867, 301] width 493 height 37
type input "9029916"
click at [1051, 570] on button "Filter Reservations" at bounding box center [1049, 577] width 129 height 29
click at [1053, 566] on button "Filter Reservations" at bounding box center [1049, 577] width 129 height 29
